Goal: Information Seeking & Learning: Find specific page/section

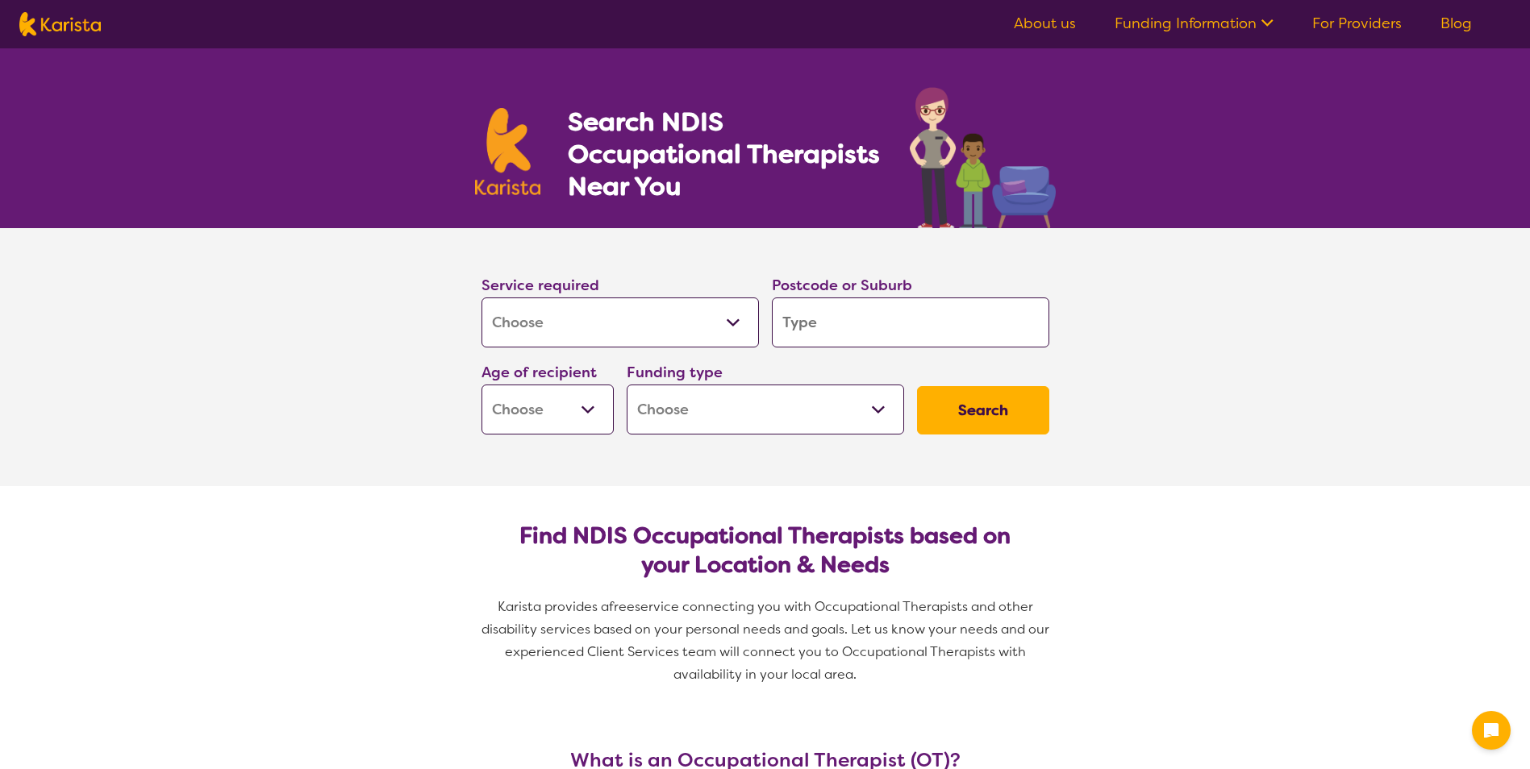
select select "[MEDICAL_DATA]"
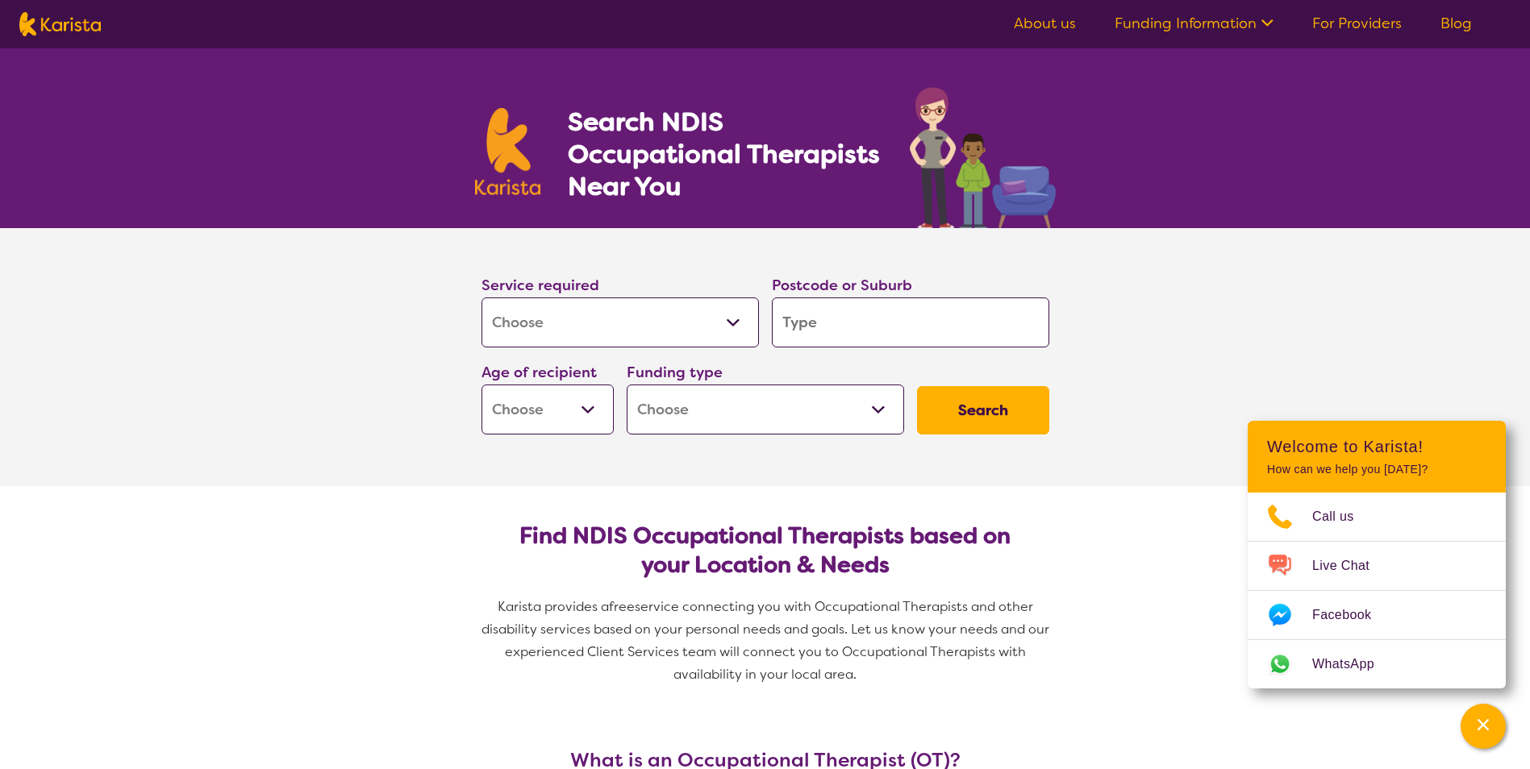
click at [826, 325] on input "search" at bounding box center [910, 323] width 277 height 50
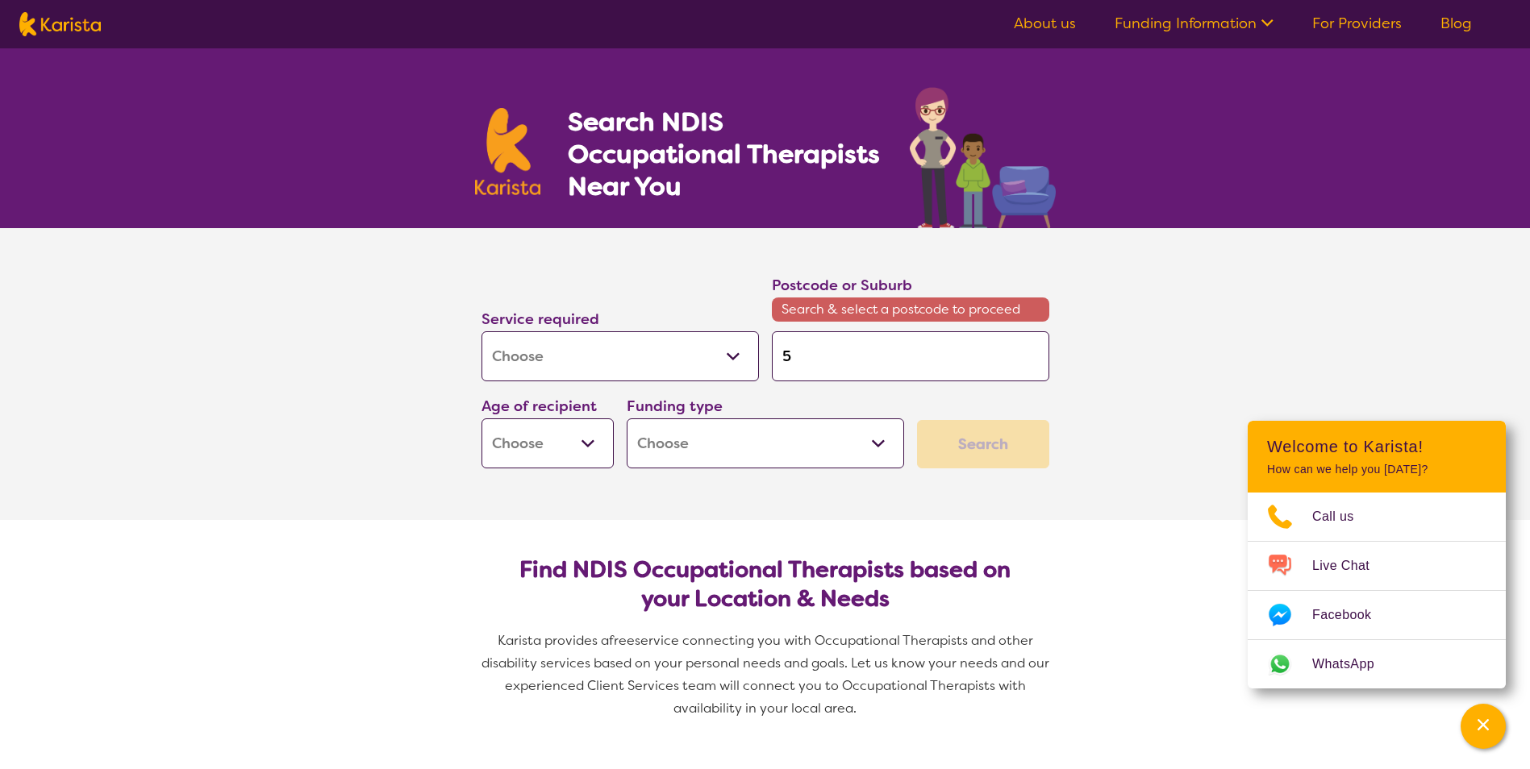
type input "5"
type input "51"
type input "516"
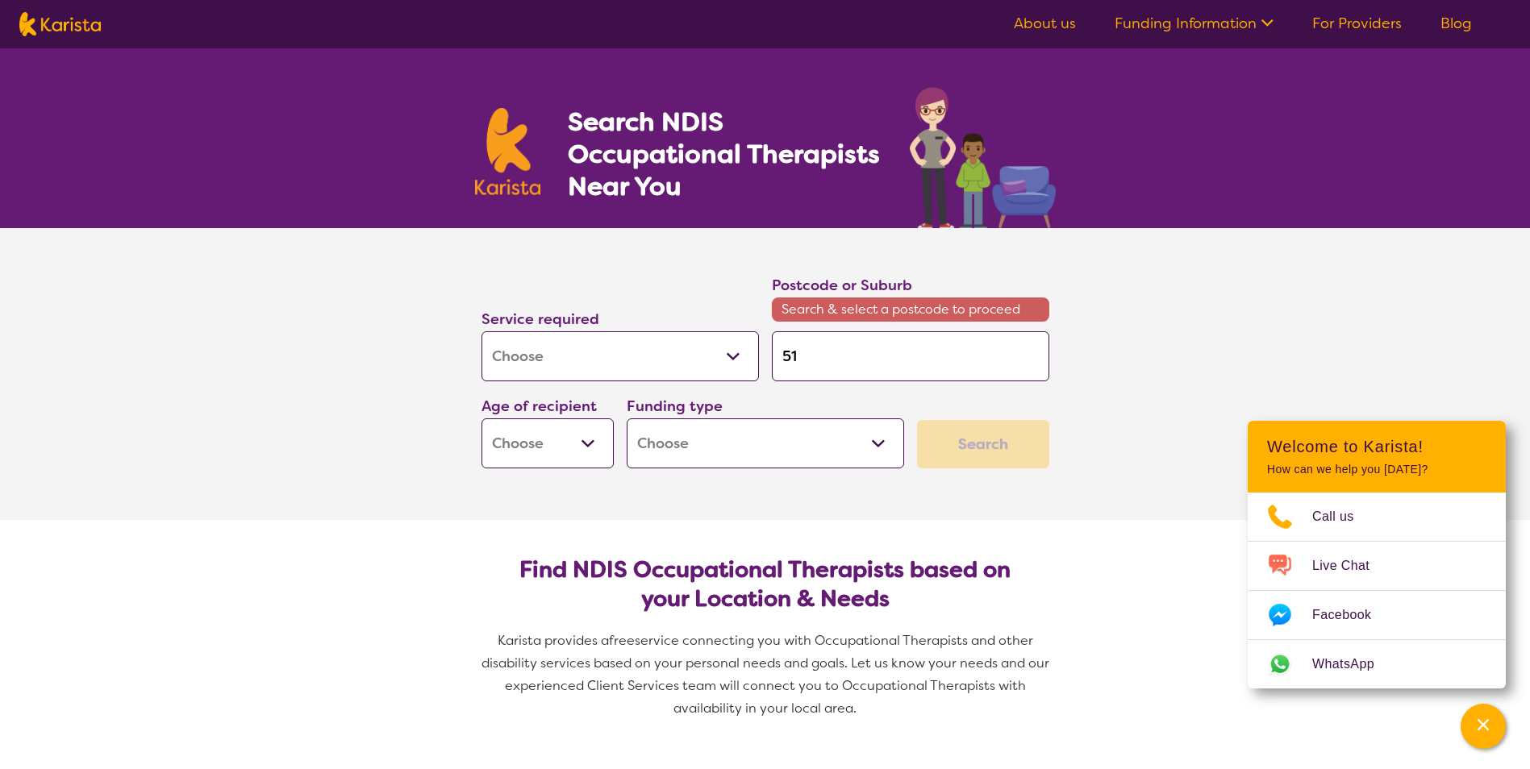
type input "516"
type input "5165"
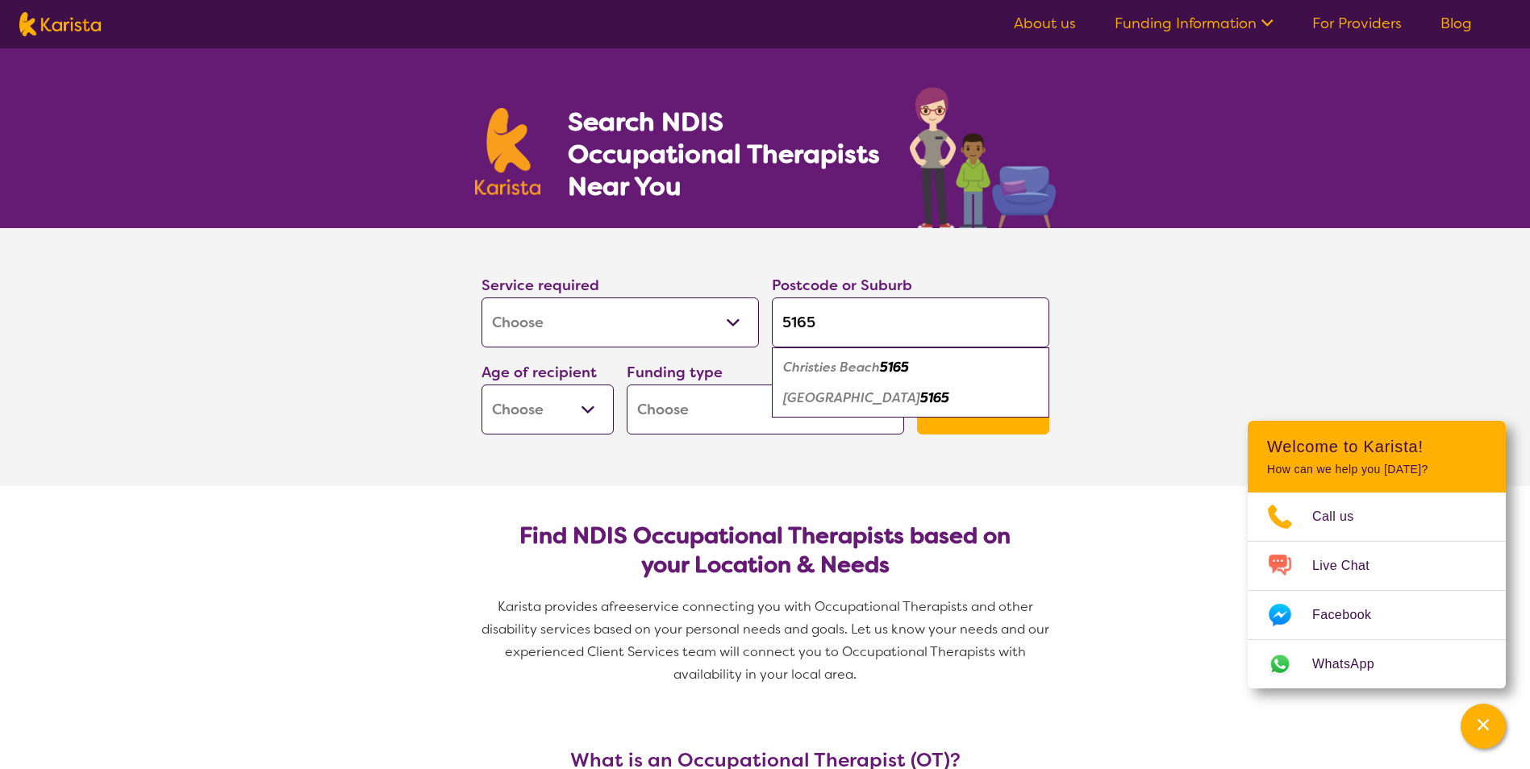
type input "516"
type input "51"
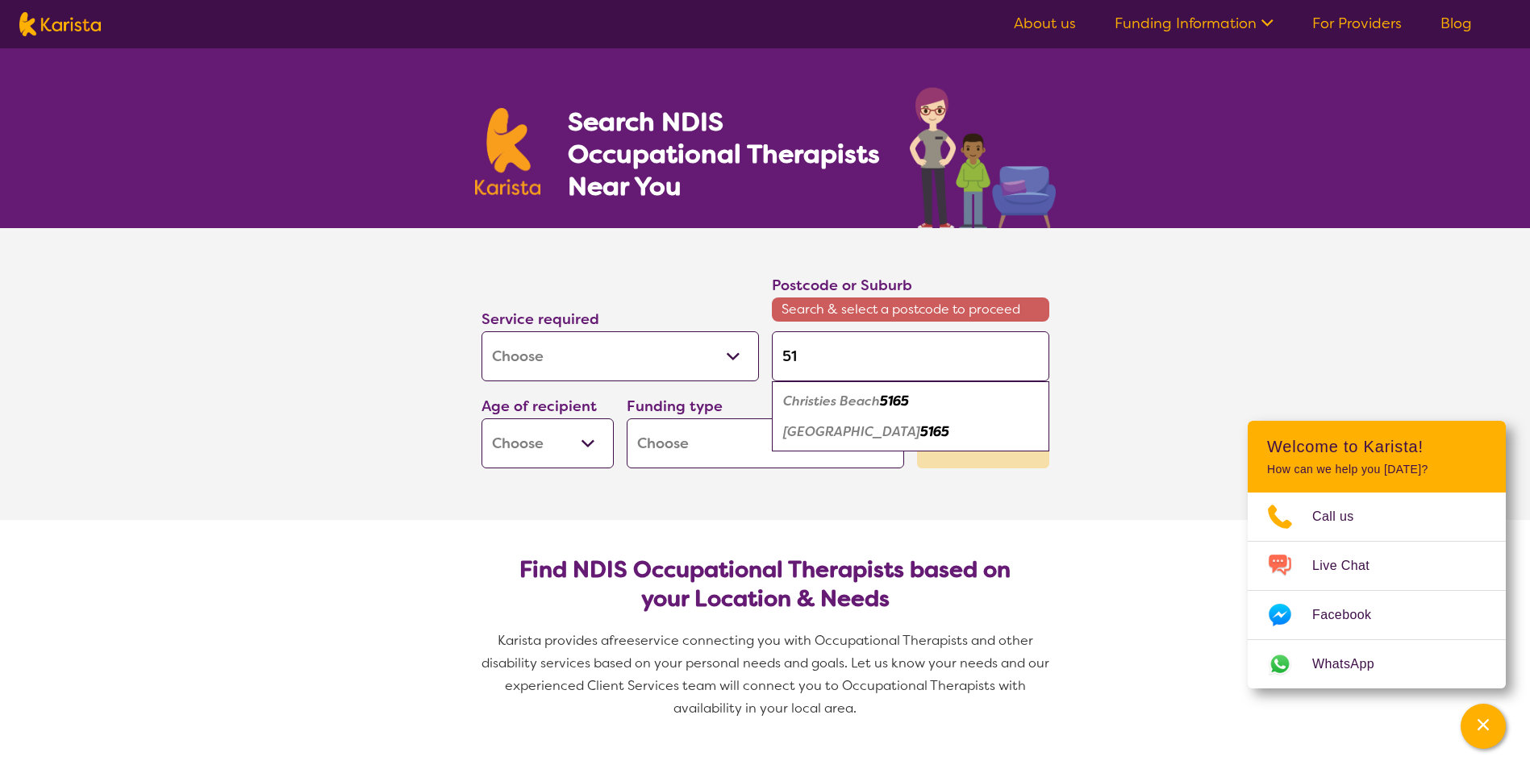
type input "5"
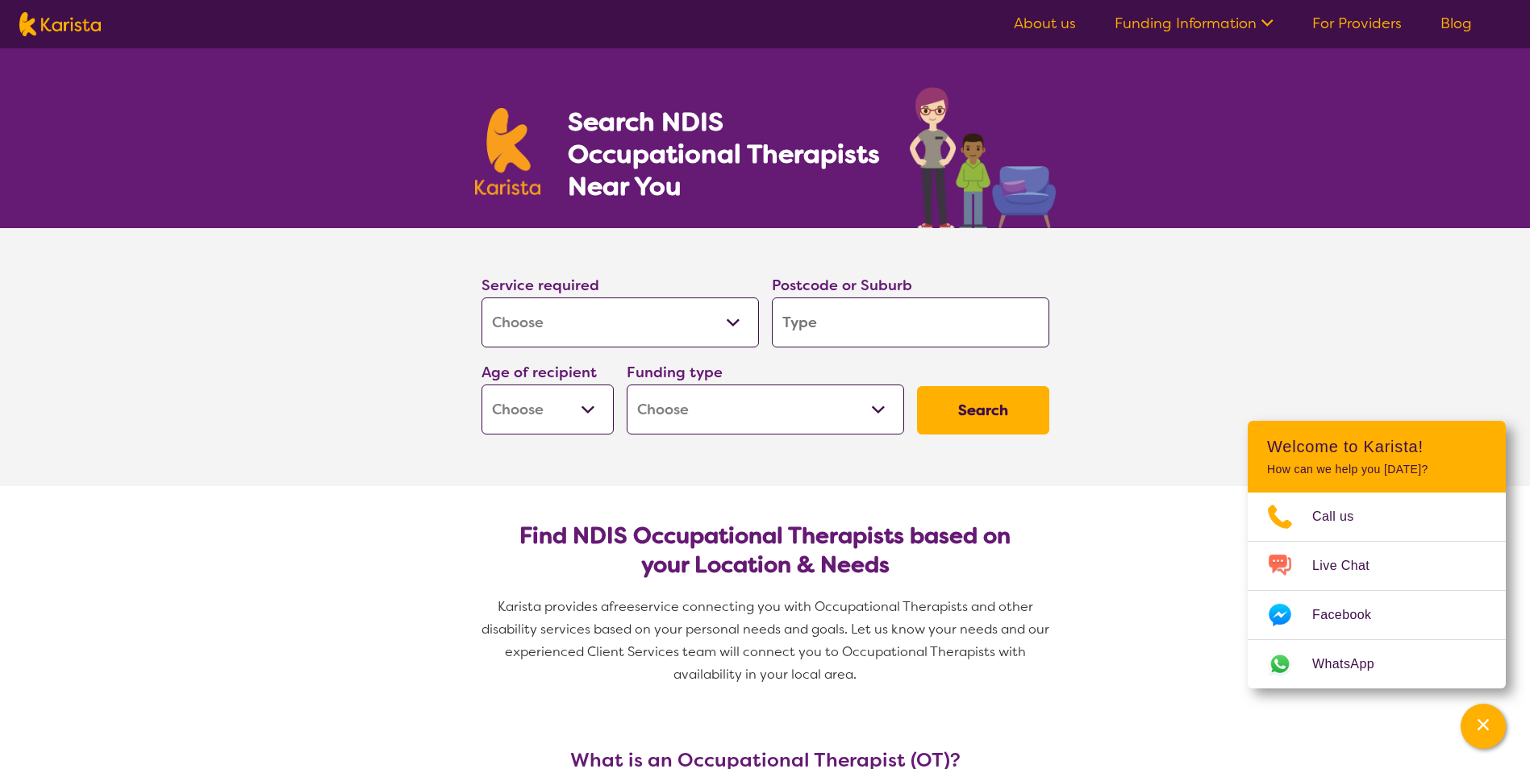
type input "4"
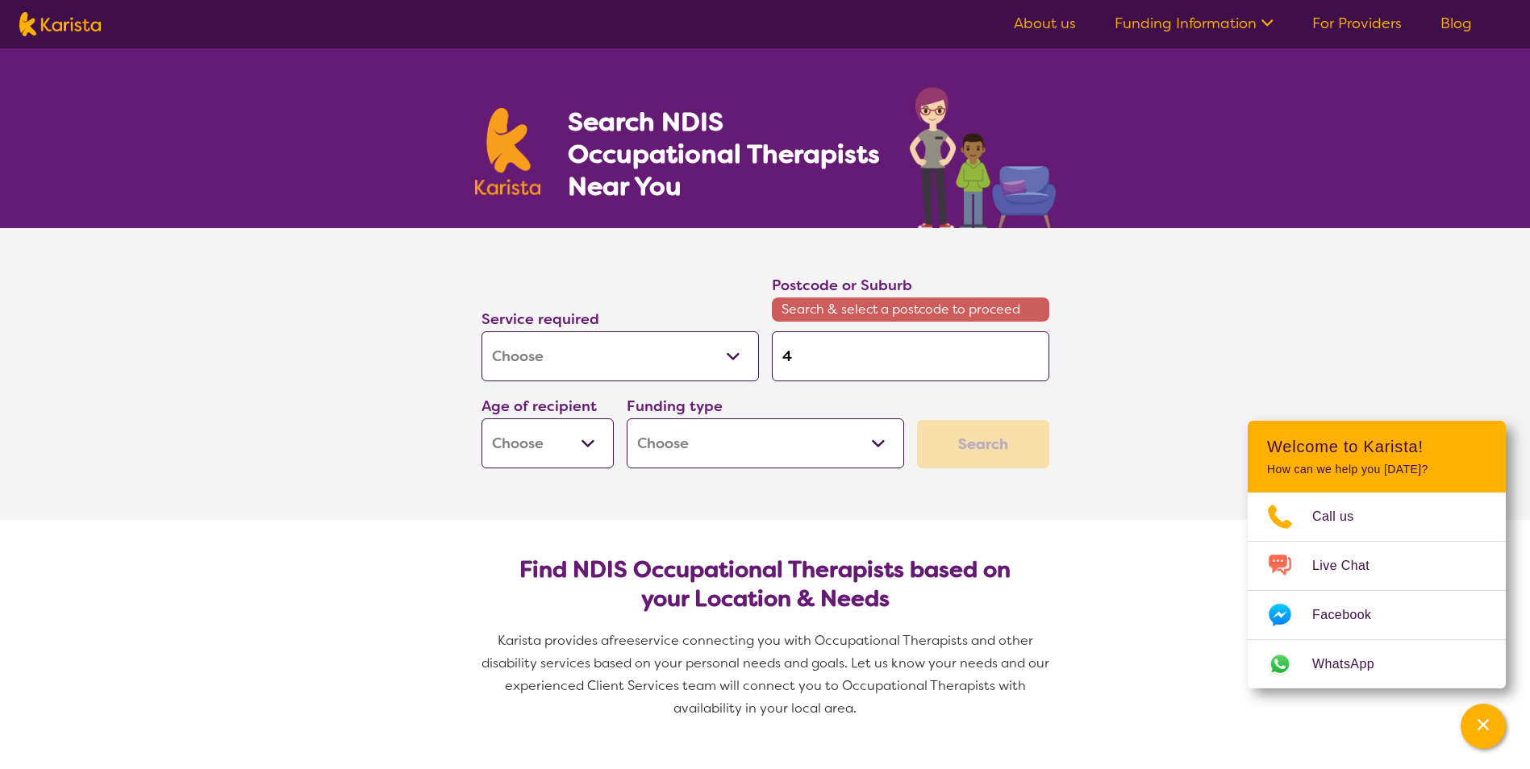
type input "41"
type input "416"
type input "4165"
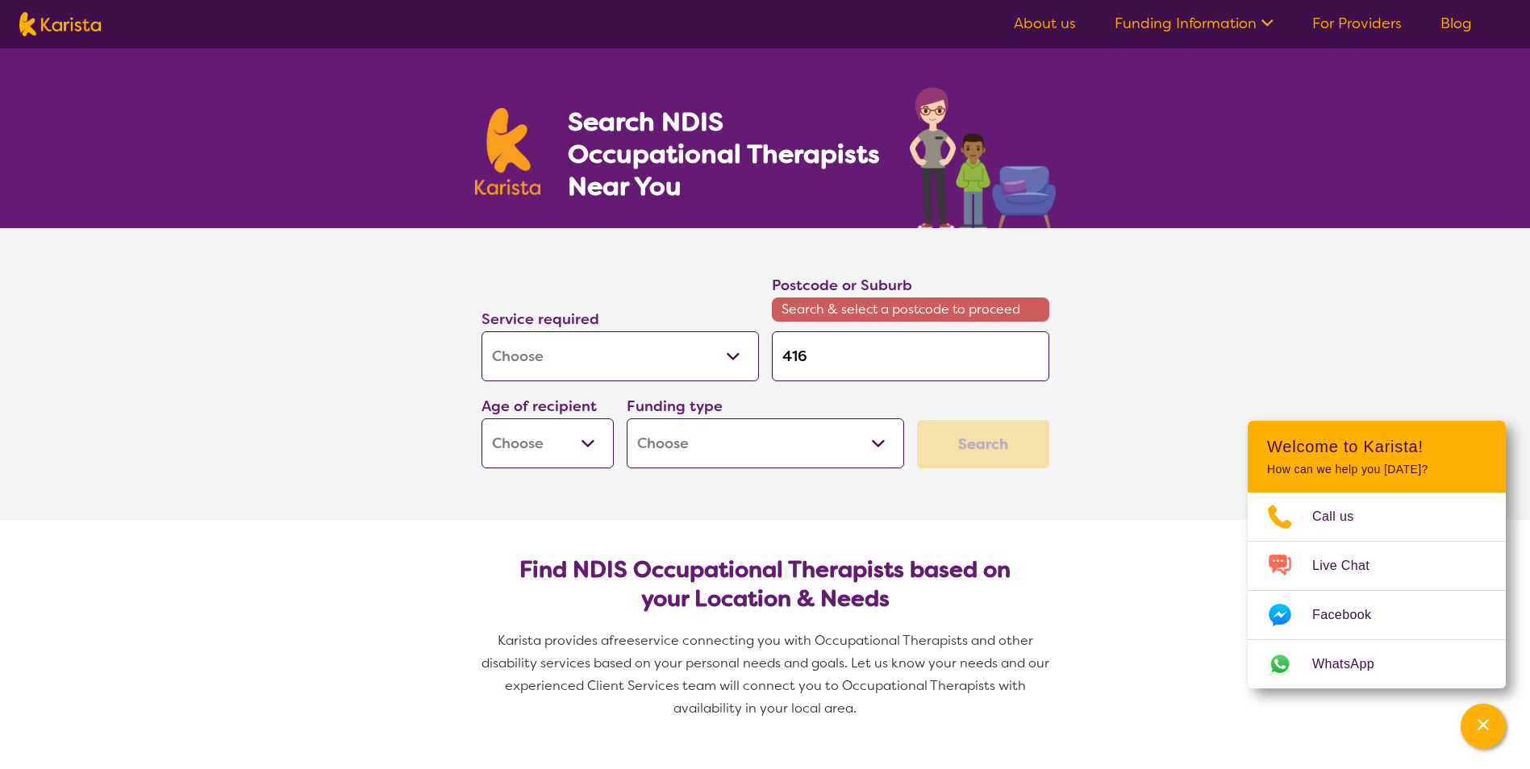
type input "4165"
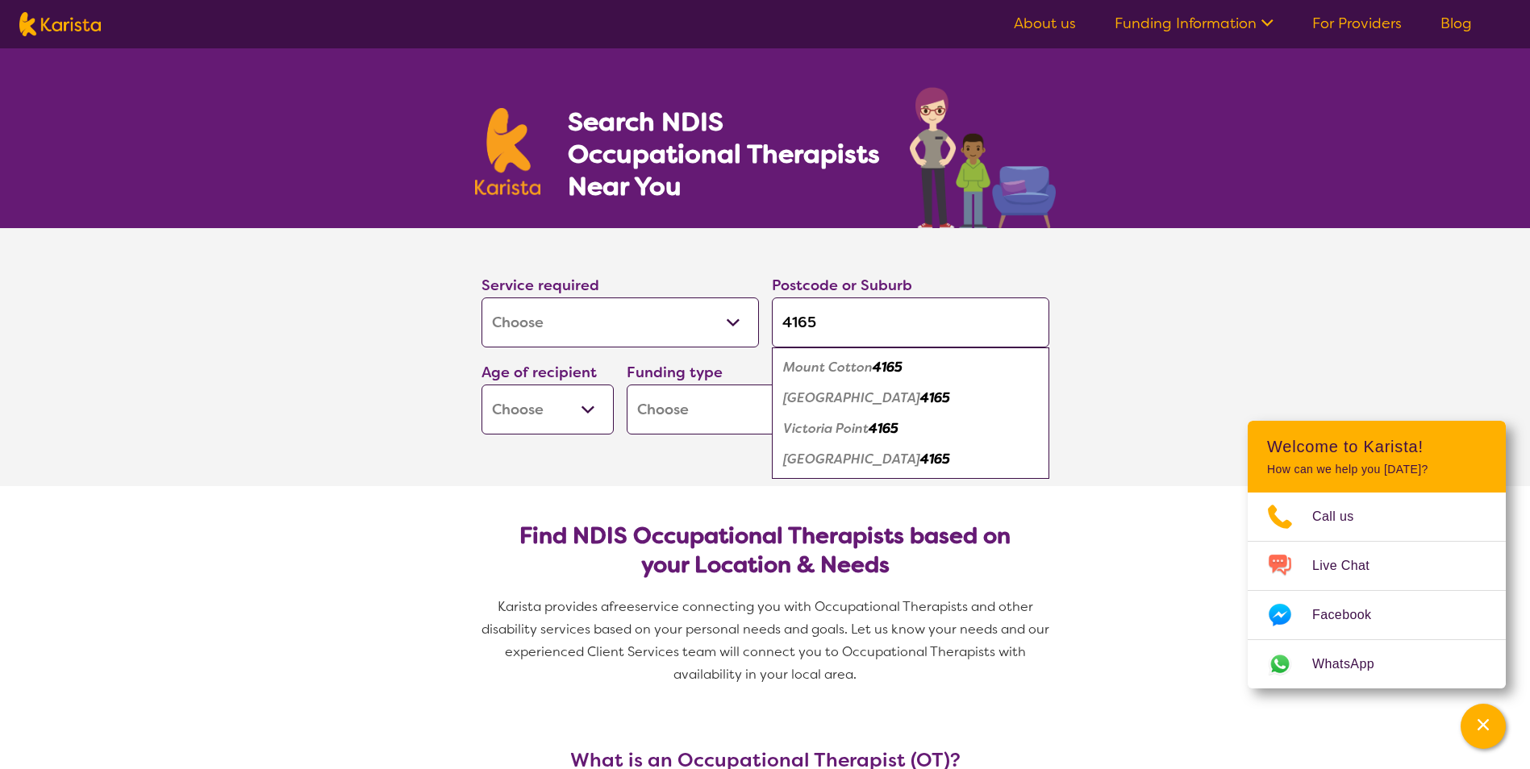
type input "4165"
click at [886, 431] on em "4165" at bounding box center [884, 428] width 30 height 17
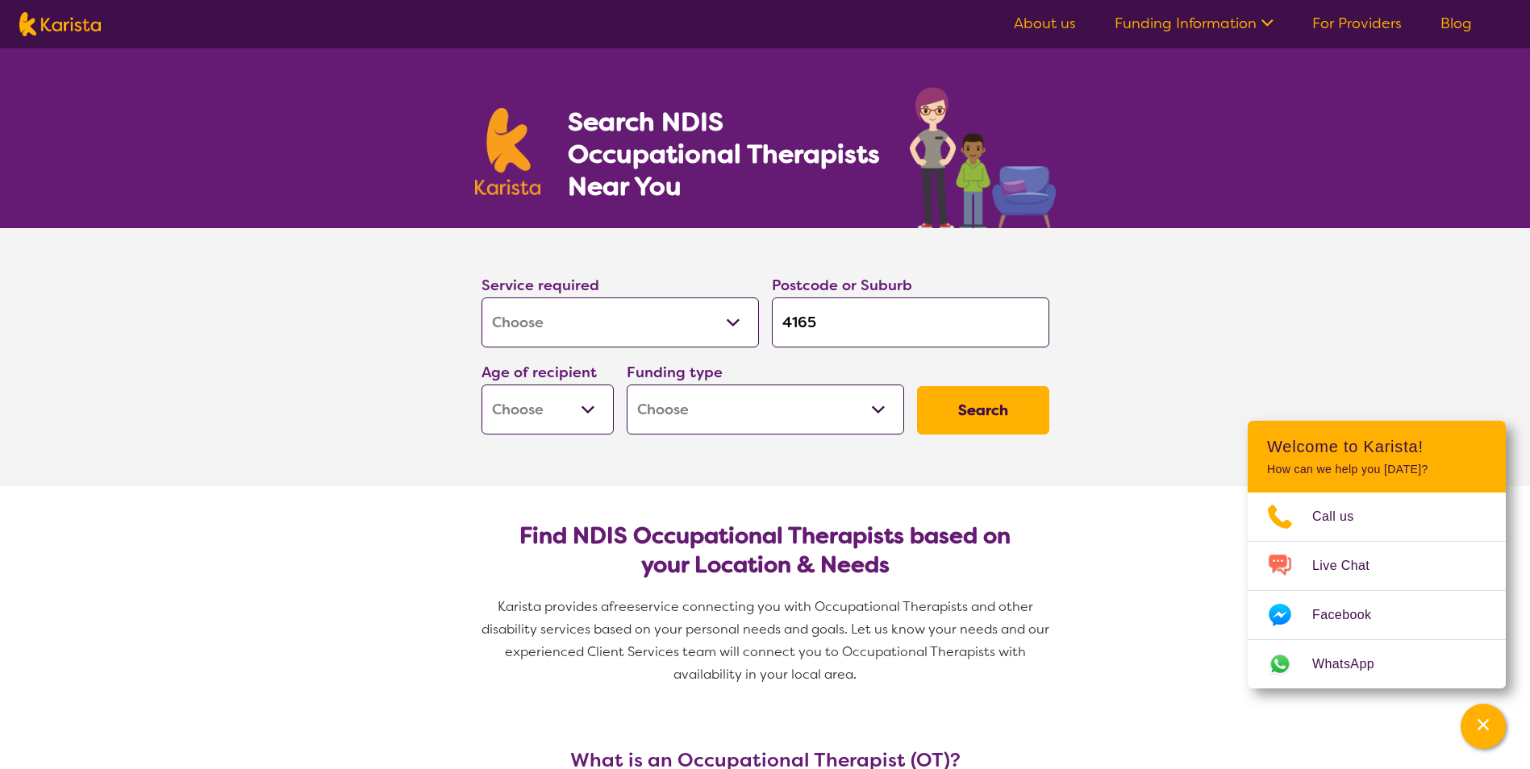
click at [583, 410] on select "Early Childhood - 0 to 9 Child - 10 to 11 Adolescent - 12 to 17 Adult - 18 to 6…" at bounding box center [547, 410] width 132 height 50
select select "AD"
click at [481, 385] on select "Early Childhood - 0 to 9 Child - 10 to 11 Adolescent - 12 to 17 Adult - 18 to 6…" at bounding box center [547, 410] width 132 height 50
select select "AD"
click at [977, 406] on button "Search" at bounding box center [983, 410] width 132 height 48
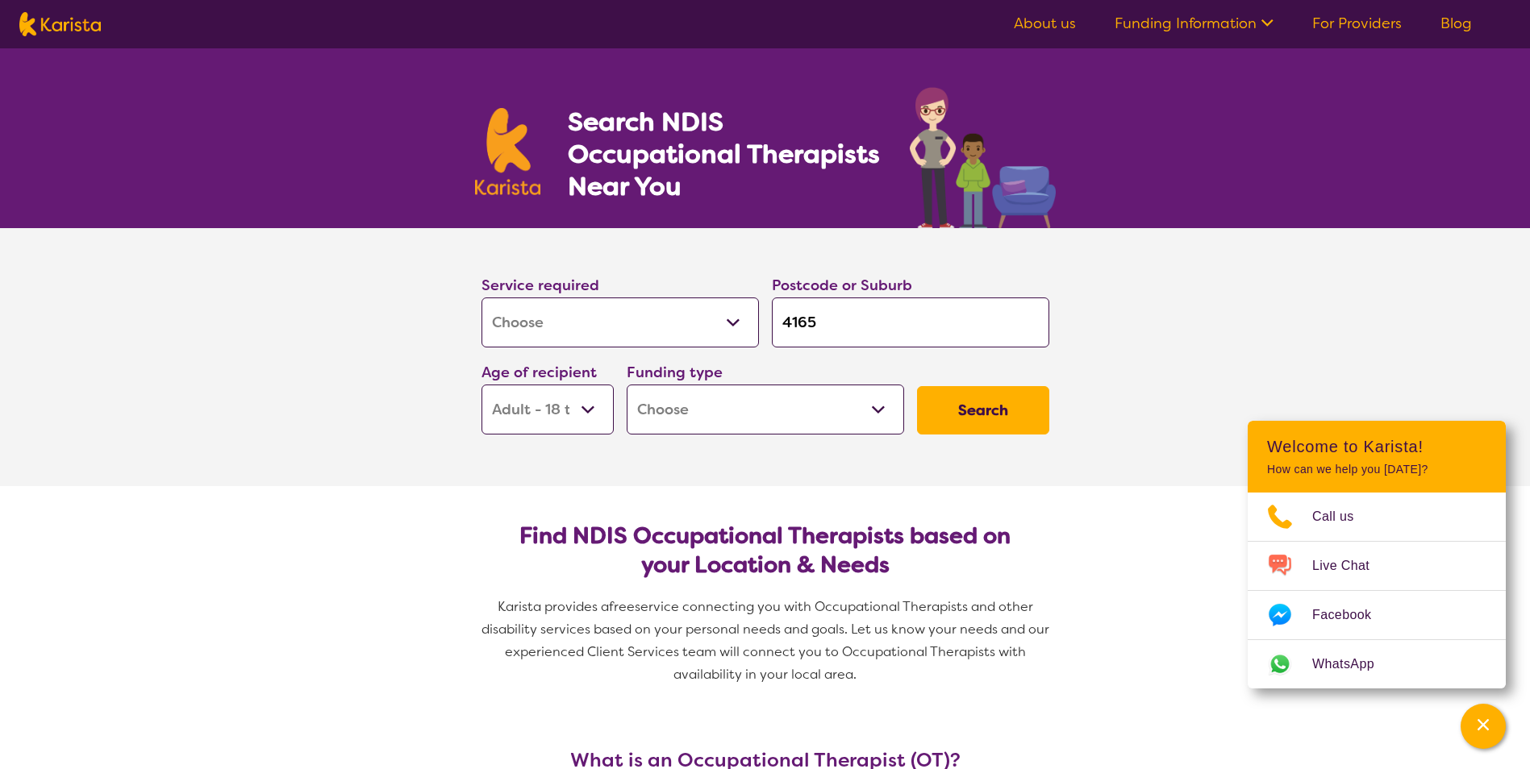
click at [881, 406] on select "Home Care Package (HCP) National Disability Insurance Scheme (NDIS) I don't know" at bounding box center [765, 410] width 277 height 50
select select "NDIS"
click at [627, 385] on select "Home Care Package (HCP) National Disability Insurance Scheme (NDIS) I don't know" at bounding box center [765, 410] width 277 height 50
select select "NDIS"
click at [984, 409] on button "Search" at bounding box center [983, 410] width 132 height 48
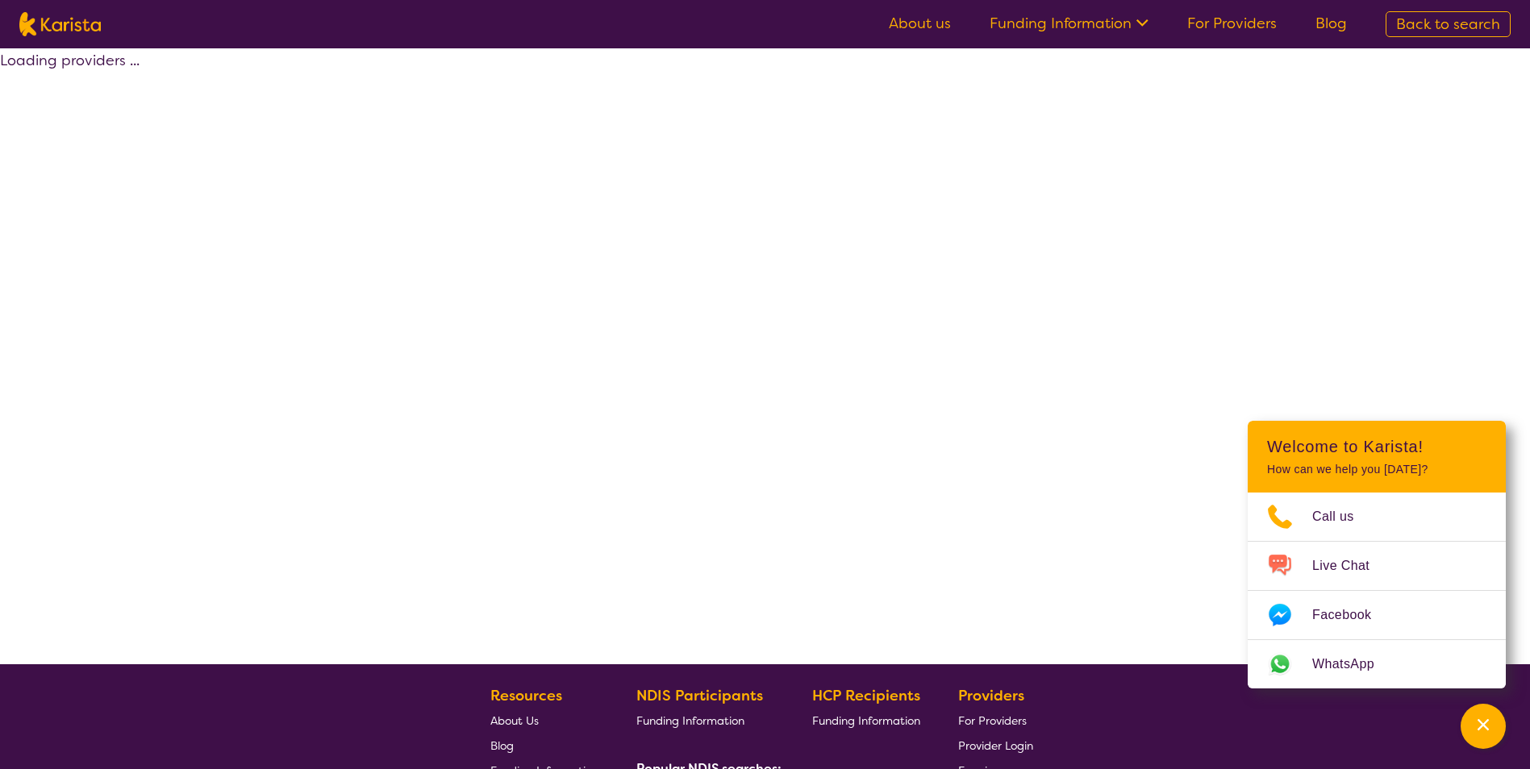
select select "by_score"
